Goal: Navigation & Orientation: Find specific page/section

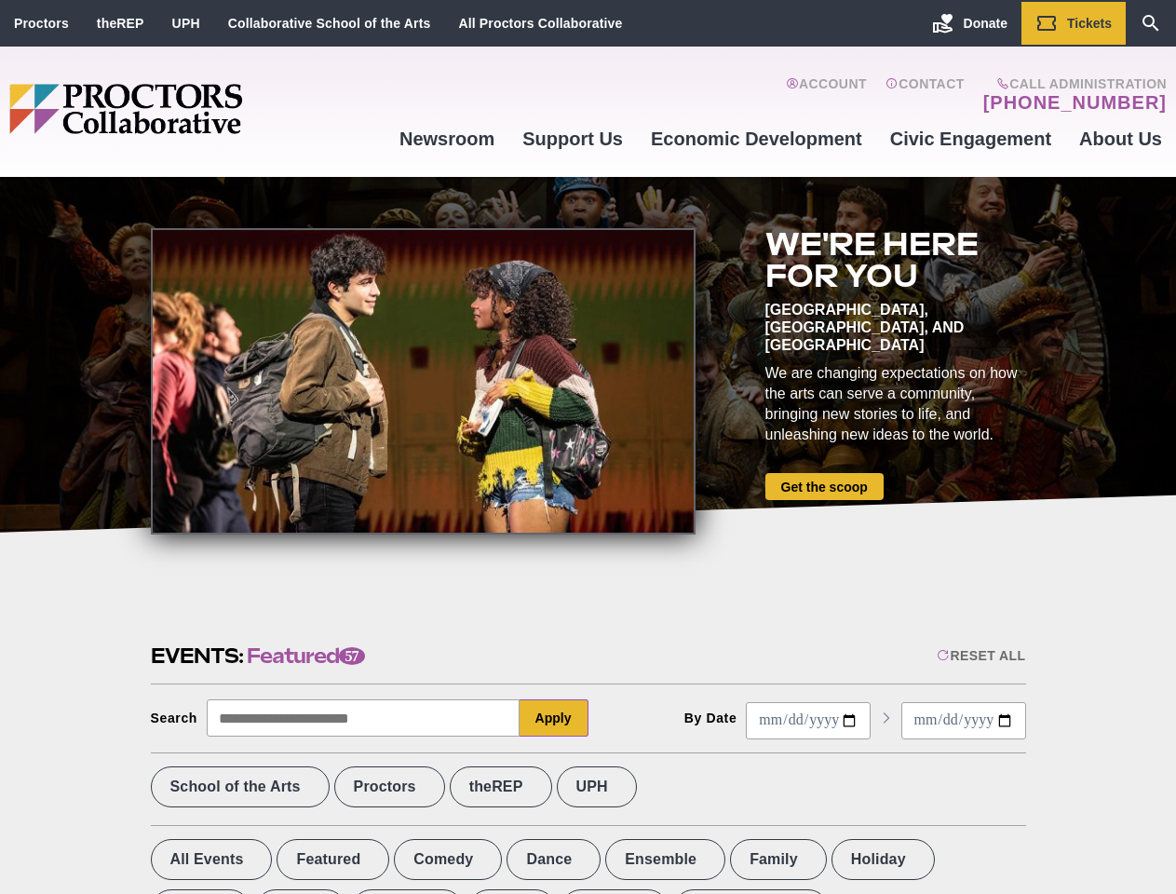
click at [587, 447] on div at bounding box center [423, 381] width 545 height 306
click at [979, 655] on div "Reset All" at bounding box center [980, 655] width 88 height 15
click at [554, 718] on button "Apply" at bounding box center [553, 717] width 69 height 37
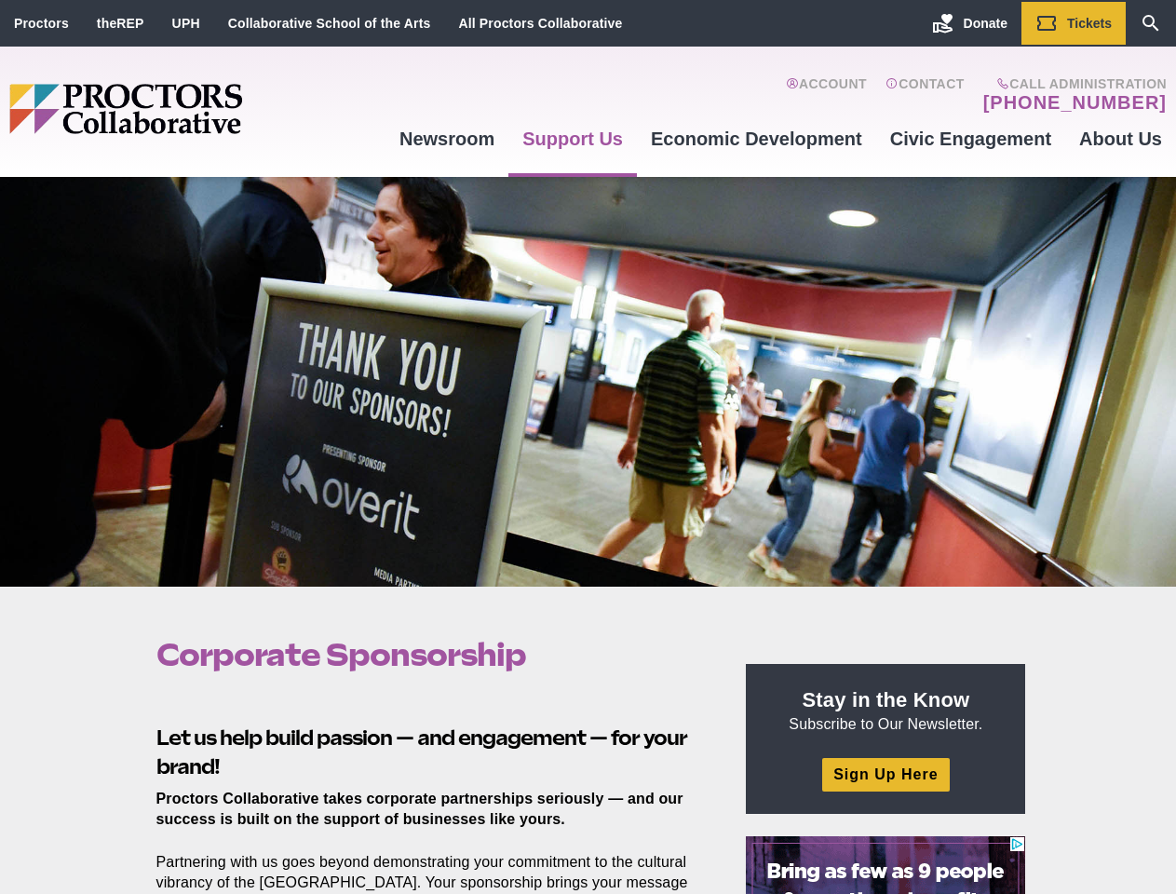
click at [587, 447] on div at bounding box center [588, 382] width 1176 height 410
